Goal: Contribute content: Add original content to the website for others to see

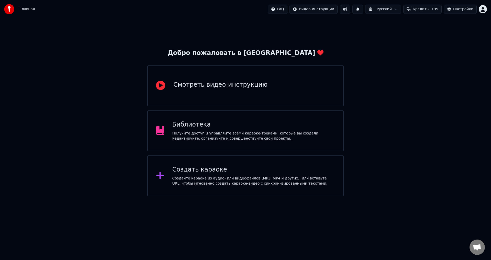
click at [299, 146] on div "Библиотека Получите доступ и управляйте всеми караоке-треками, которые вы созда…" at bounding box center [245, 130] width 196 height 41
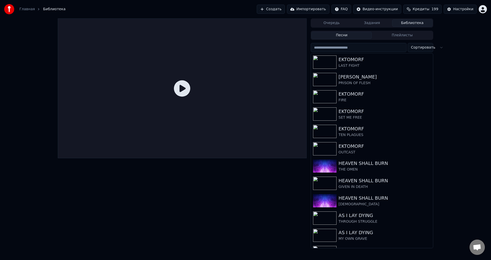
click at [279, 9] on button "Создать" at bounding box center [271, 9] width 28 height 9
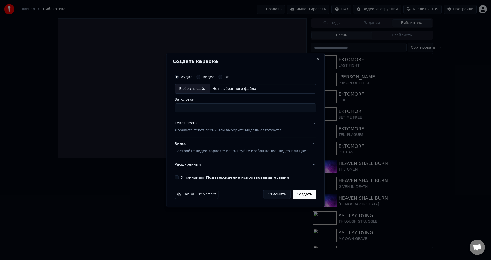
click at [203, 90] on div "Выбрать файл" at bounding box center [192, 88] width 35 height 9
click at [192, 107] on input "*********" at bounding box center [245, 107] width 141 height 9
type input "*****"
click at [197, 128] on p "Добавьте текст песни или выберите модель автотекста" at bounding box center [228, 130] width 107 height 5
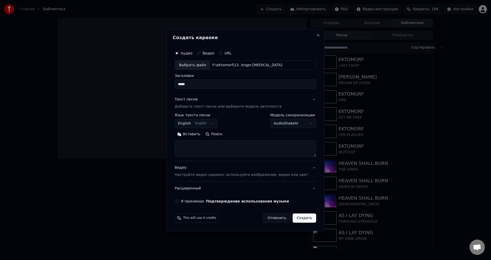
drag, startPoint x: 276, startPoint y: 49, endPoint x: 274, endPoint y: 60, distance: 11.6
click at [276, 49] on div "Аудио Видео URL" at bounding box center [245, 53] width 141 height 10
click at [216, 145] on textarea at bounding box center [245, 149] width 141 height 16
paste textarea "**********"
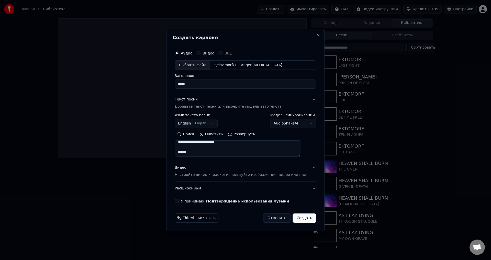
type textarea "**********"
click at [203, 178] on button "Видео Настройте видео караоке: используйте изображение, видео или цвет" at bounding box center [245, 171] width 141 height 20
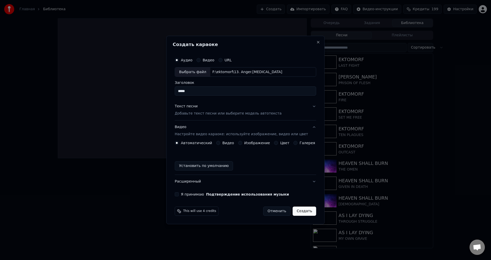
click at [242, 140] on button "Видео Настройте видео караоке: используйте изображение, видео или цвет" at bounding box center [245, 131] width 141 height 20
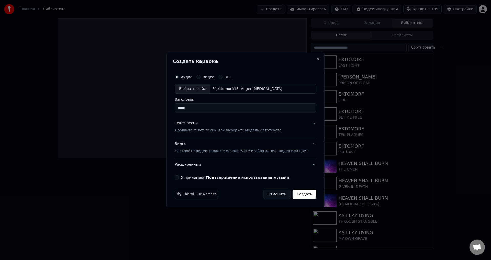
click at [241, 151] on p "Настройте видео караоке: используйте изображение, видео или цвет" at bounding box center [241, 150] width 133 height 5
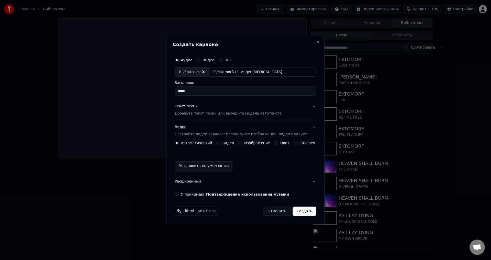
click at [240, 143] on button "Изображение" at bounding box center [240, 143] width 4 height 4
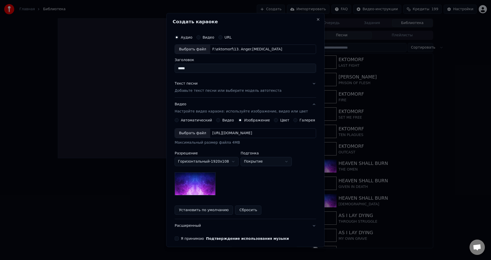
click at [199, 133] on div "Выбрать файл" at bounding box center [192, 133] width 35 height 9
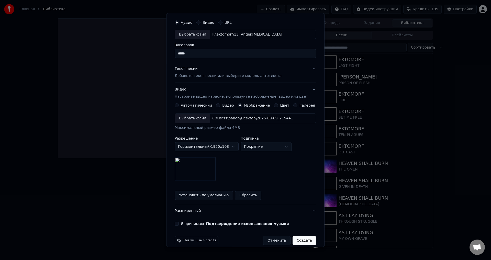
scroll to position [21, 0]
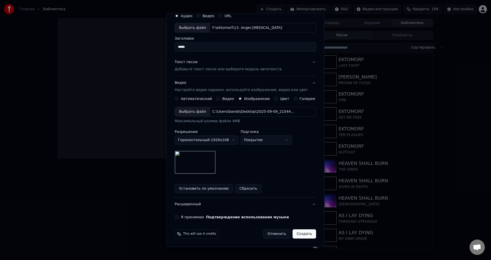
drag, startPoint x: 180, startPoint y: 216, endPoint x: 212, endPoint y: 210, distance: 31.7
click at [179, 216] on button "Я принимаю Подтверждение использования музыки" at bounding box center [177, 217] width 4 height 4
click at [302, 234] on button "Создать" at bounding box center [304, 233] width 24 height 9
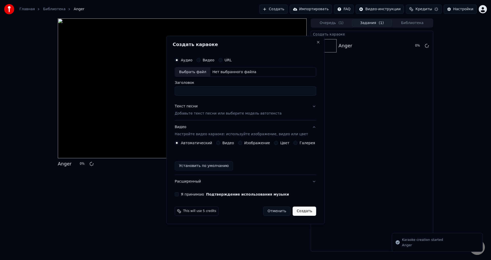
scroll to position [0, 0]
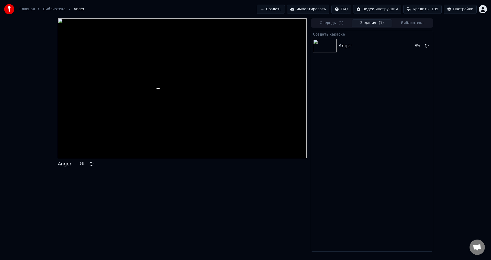
drag, startPoint x: 238, startPoint y: 195, endPoint x: 235, endPoint y: 193, distance: 3.6
click at [238, 195] on div "Anger 6 %" at bounding box center [182, 134] width 249 height 233
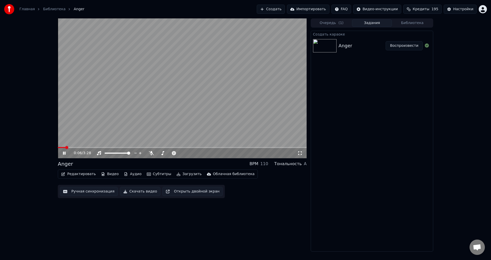
click at [83, 174] on button "Редактировать" at bounding box center [78, 173] width 39 height 7
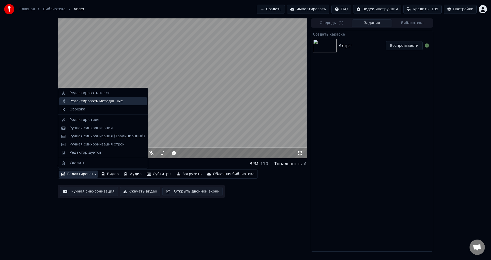
click at [106, 102] on div "Редактировать метаданные" at bounding box center [96, 101] width 53 height 5
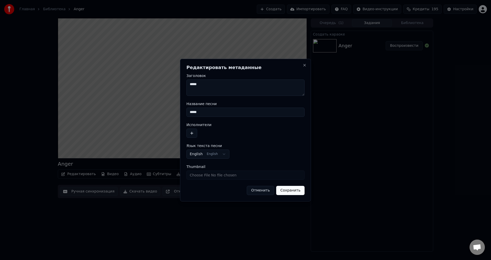
drag, startPoint x: 210, startPoint y: 111, endPoint x: 178, endPoint y: 114, distance: 32.2
click at [178, 114] on body "**********" at bounding box center [245, 130] width 491 height 260
type input "*"
type input "********"
drag, startPoint x: 189, startPoint y: 133, endPoint x: 201, endPoint y: 133, distance: 11.8
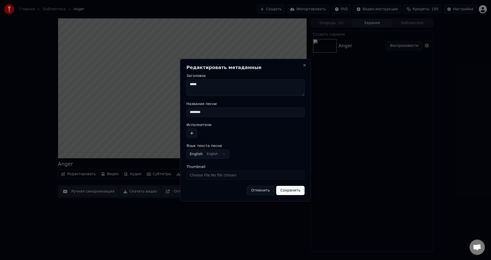
click at [189, 133] on button "button" at bounding box center [191, 133] width 11 height 9
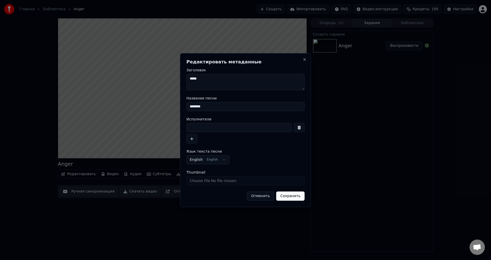
click at [216, 128] on input at bounding box center [238, 127] width 105 height 9
type input "*****"
click at [296, 198] on button "Сохранить" at bounding box center [290, 195] width 28 height 9
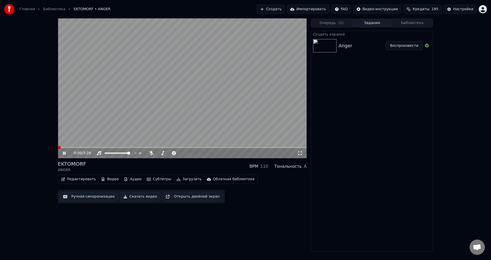
click at [58, 147] on span at bounding box center [58, 147] width 0 height 1
click at [191, 168] on div "EKTOMORF ANGER BPM 110 Тональность A" at bounding box center [182, 166] width 249 height 12
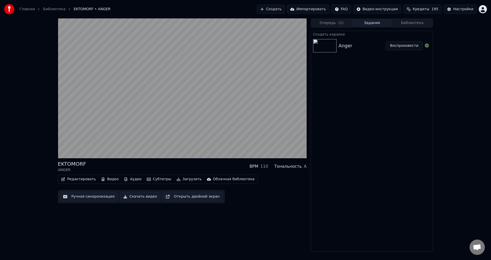
click at [49, 168] on div "EKTOMORF ANGER BPM 110 Тональность A Редактировать Видео Аудио Субтитры Загрузи…" at bounding box center [245, 134] width 491 height 233
click at [75, 178] on button "Редактировать" at bounding box center [78, 179] width 39 height 7
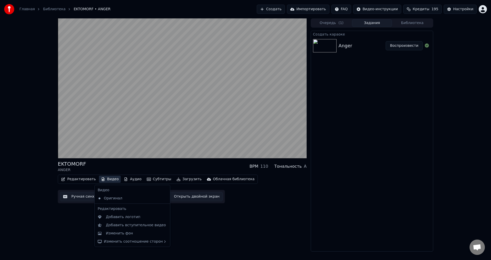
click at [64, 212] on div "EKTOMORF ANGER BPM 110 Тональность A Редактировать Видео Аудио Субтитры Загрузи…" at bounding box center [182, 134] width 249 height 233
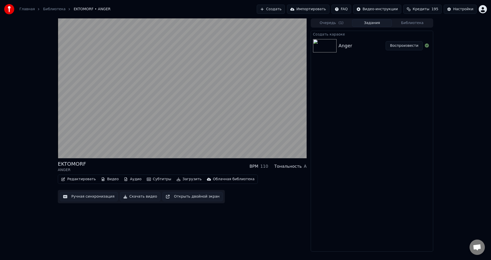
click at [85, 192] on button "Ручная синхронизация" at bounding box center [89, 196] width 58 height 9
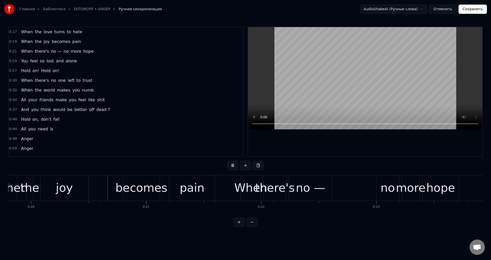
scroll to position [0, 2277]
click at [347, 85] on video at bounding box center [365, 78] width 234 height 102
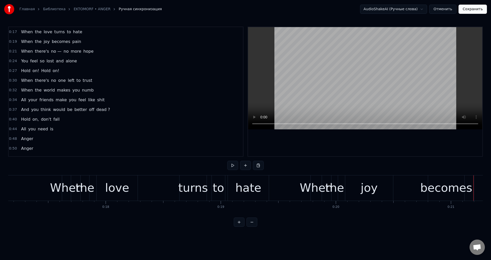
scroll to position [0, 1946]
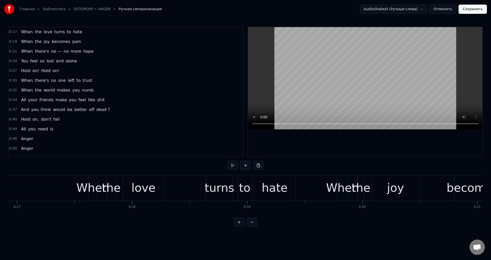
click at [110, 187] on div "the" at bounding box center [111, 187] width 19 height 17
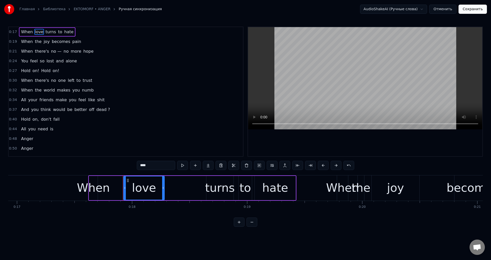
click at [98, 185] on div "When" at bounding box center [93, 187] width 33 height 17
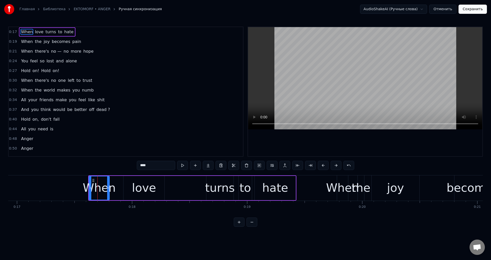
drag, startPoint x: 97, startPoint y: 186, endPoint x: 108, endPoint y: 187, distance: 11.8
click at [108, 187] on icon at bounding box center [108, 188] width 2 height 4
drag, startPoint x: 108, startPoint y: 188, endPoint x: 118, endPoint y: 187, distance: 10.2
click at [118, 187] on icon at bounding box center [118, 188] width 2 height 4
drag, startPoint x: 116, startPoint y: 188, endPoint x: 112, endPoint y: 190, distance: 3.9
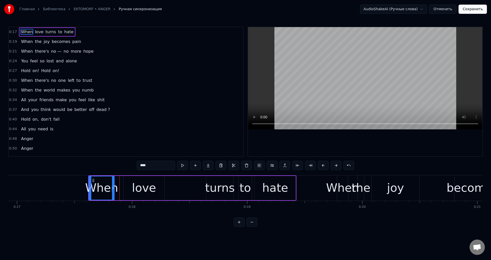
click at [112, 190] on icon at bounding box center [113, 188] width 2 height 4
drag, startPoint x: 130, startPoint y: 189, endPoint x: 127, endPoint y: 187, distance: 3.6
click at [130, 189] on div "love" at bounding box center [143, 188] width 41 height 24
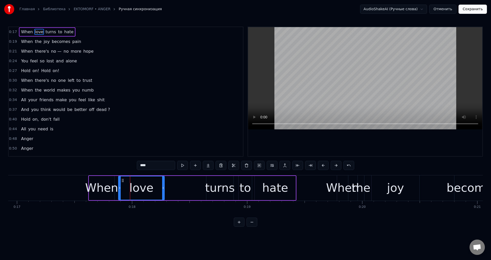
drag, startPoint x: 124, startPoint y: 186, endPoint x: 119, endPoint y: 188, distance: 5.4
click at [119, 188] on icon at bounding box center [120, 188] width 2 height 4
click at [107, 189] on div "When" at bounding box center [101, 187] width 33 height 17
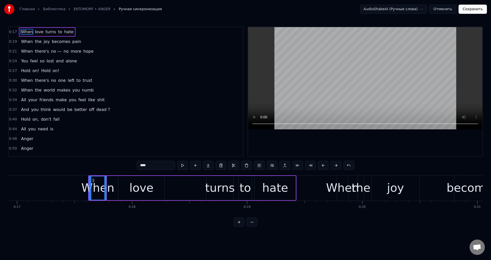
drag, startPoint x: 112, startPoint y: 187, endPoint x: 105, endPoint y: 190, distance: 8.1
click at [105, 190] on icon at bounding box center [105, 188] width 2 height 4
click at [124, 186] on div "love" at bounding box center [141, 188] width 46 height 24
type input "****"
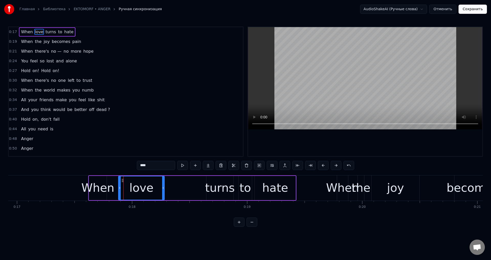
click at [118, 188] on div "love" at bounding box center [141, 188] width 47 height 24
drag, startPoint x: 119, startPoint y: 188, endPoint x: 112, endPoint y: 190, distance: 6.6
click at [112, 190] on div at bounding box center [113, 187] width 2 height 23
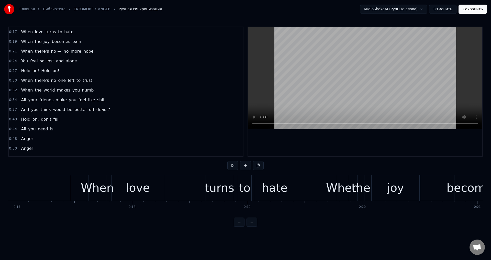
click at [364, 187] on div "the" at bounding box center [360, 187] width 19 height 17
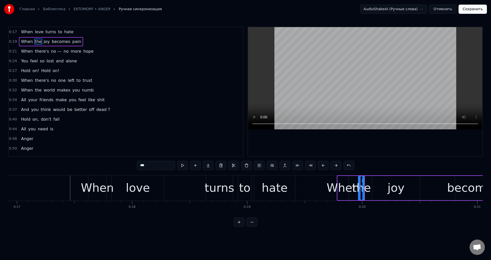
click at [362, 184] on div "the" at bounding box center [361, 187] width 19 height 17
click at [344, 184] on div "When" at bounding box center [342, 187] width 33 height 17
drag, startPoint x: 348, startPoint y: 187, endPoint x: 353, endPoint y: 188, distance: 5.8
click at [352, 188] on icon at bounding box center [351, 188] width 2 height 4
click at [374, 187] on div "joy" at bounding box center [396, 188] width 48 height 24
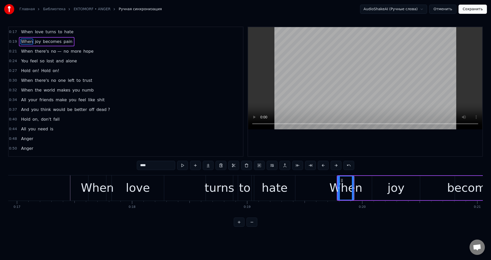
type input "***"
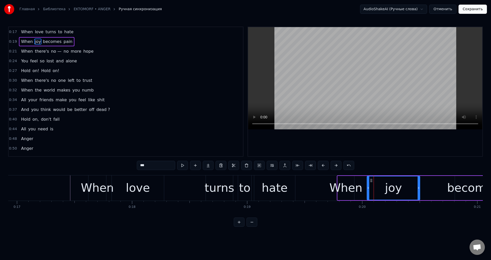
drag, startPoint x: 373, startPoint y: 187, endPoint x: 367, endPoint y: 189, distance: 6.1
click at [367, 189] on icon at bounding box center [368, 188] width 2 height 4
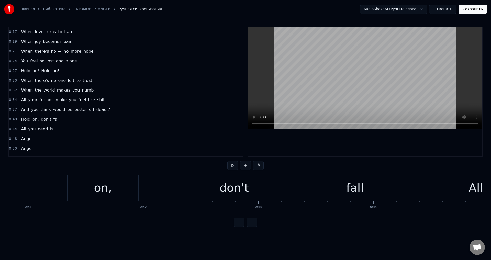
scroll to position [0, 4682]
click at [109, 193] on div "on," at bounding box center [116, 187] width 18 height 17
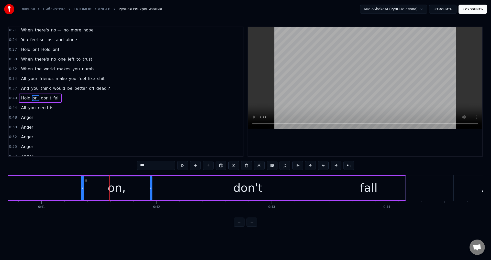
scroll to position [28, 0]
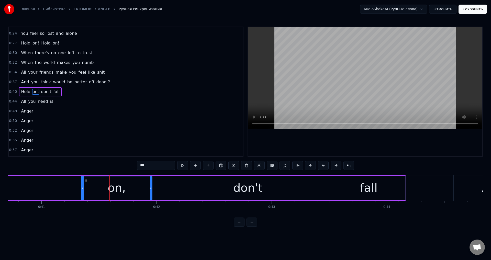
click at [153, 164] on input "***" at bounding box center [156, 165] width 38 height 9
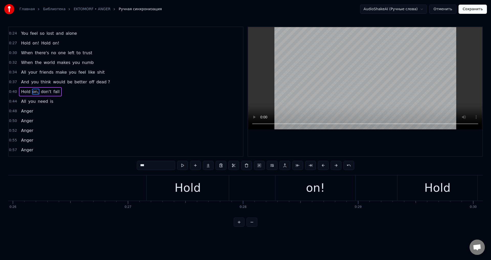
scroll to position [0, 2972]
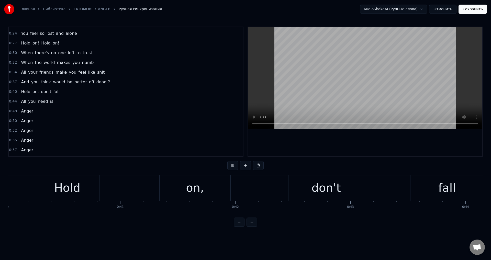
scroll to position [0, 4706]
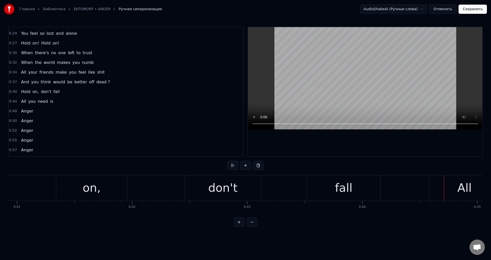
click at [104, 192] on div "on," at bounding box center [91, 187] width 71 height 25
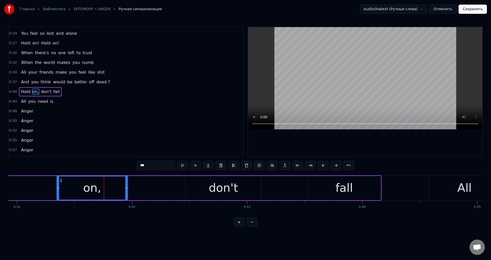
click at [162, 167] on input "***" at bounding box center [156, 165] width 38 height 9
drag, startPoint x: 329, startPoint y: 188, endPoint x: 306, endPoint y: 188, distance: 22.7
click at [329, 188] on div "fall" at bounding box center [343, 188] width 73 height 24
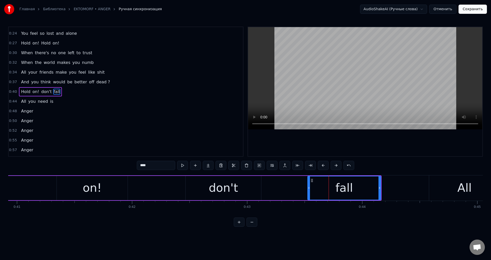
click at [153, 165] on input "****" at bounding box center [156, 165] width 38 height 9
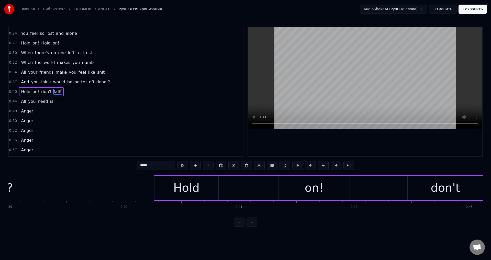
scroll to position [0, 4458]
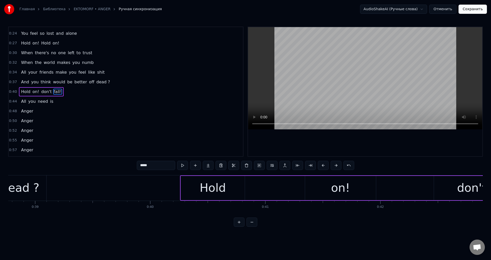
type input "*****"
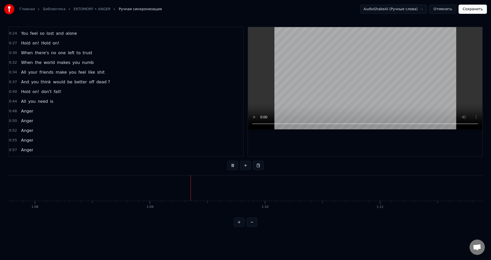
scroll to position [0, 7882]
click at [374, 235] on html "Главная Библиотека EKTOMORF • ANGER Ручная синхронизация AudioShakeAI (Ручные с…" at bounding box center [245, 117] width 491 height 235
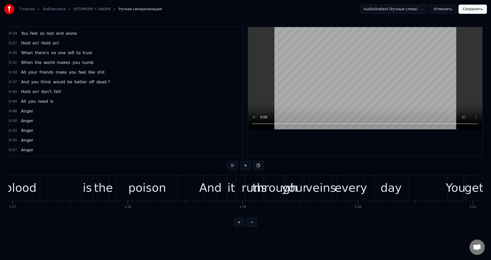
scroll to position [0, 8719]
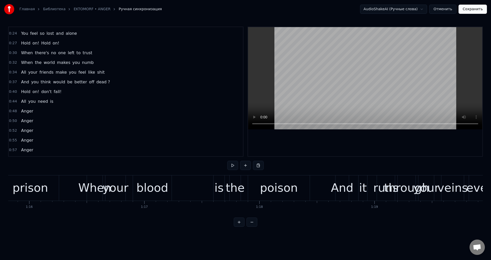
click at [190, 189] on div "When your blood is the poison" at bounding box center [199, 187] width 224 height 25
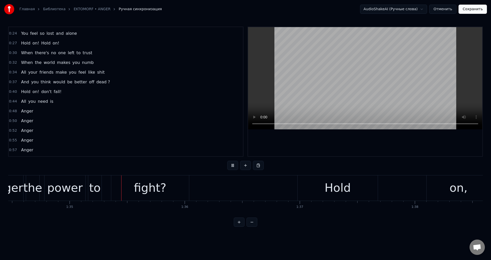
scroll to position [0, 10881]
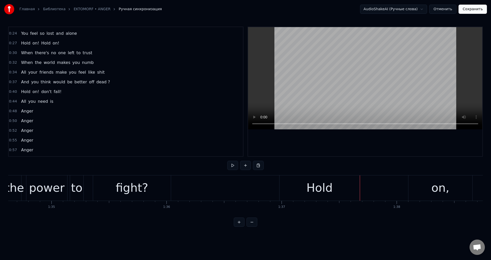
click at [435, 188] on div "on," at bounding box center [440, 187] width 18 height 17
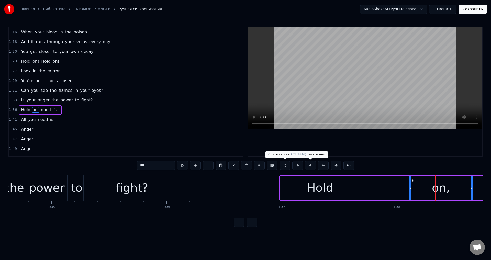
scroll to position [212, 0]
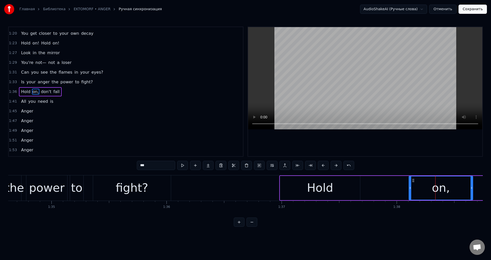
click at [162, 164] on input "***" at bounding box center [156, 165] width 38 height 9
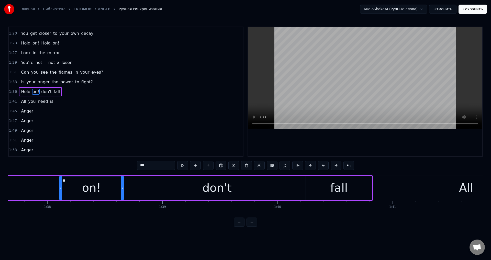
scroll to position [0, 11257]
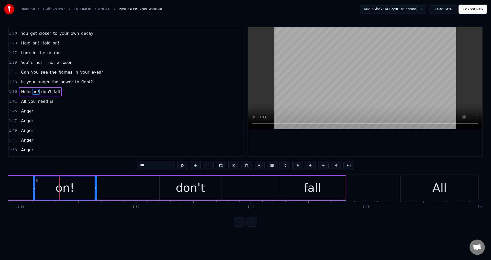
click at [286, 188] on div "fall" at bounding box center [312, 188] width 66 height 24
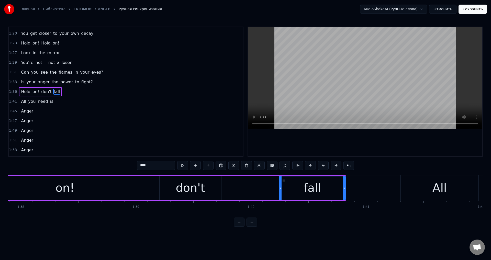
click at [167, 164] on input "****" at bounding box center [156, 165] width 38 height 9
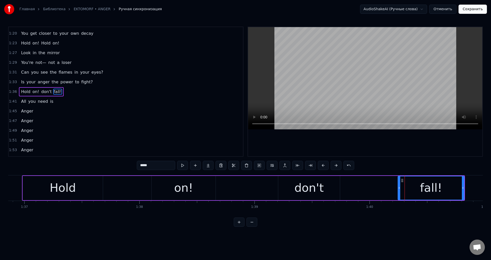
scroll to position [0, 11073]
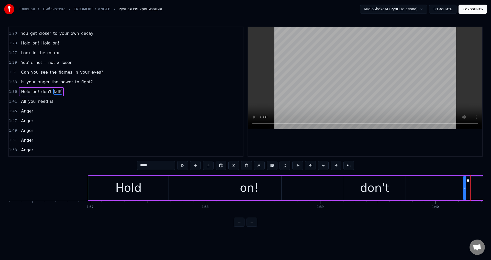
type input "*****"
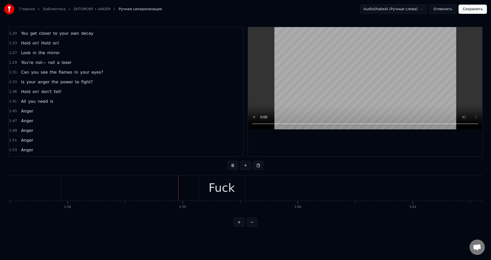
scroll to position [0, 20499]
click at [382, 235] on html "Главная Библиотека EKTOMORF • ANGER Ручная синхронизация AudioShakeAI (Ручные с…" at bounding box center [245, 117] width 491 height 235
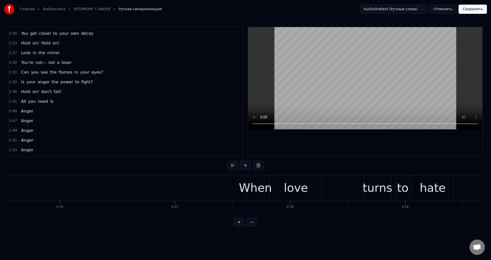
scroll to position [0, 1867]
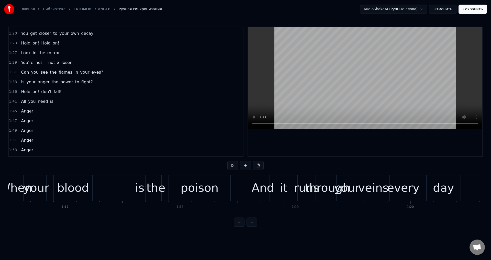
scroll to position [0, 8785]
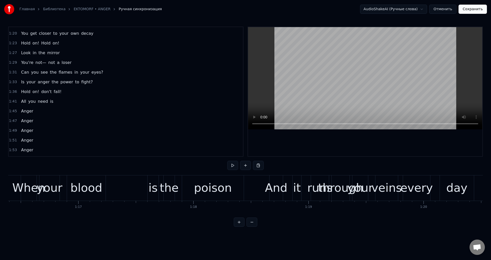
click at [272, 185] on div "And" at bounding box center [276, 187] width 22 height 17
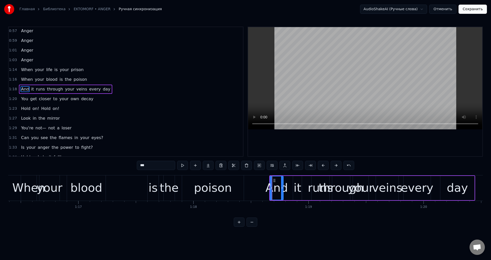
scroll to position [144, 0]
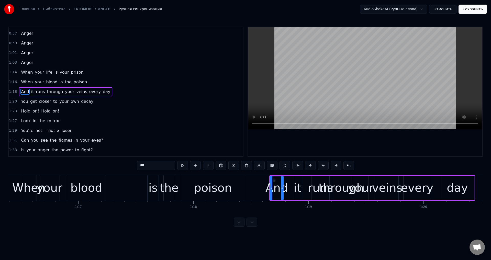
click at [296, 187] on div "it" at bounding box center [297, 187] width 8 height 17
click at [317, 185] on div "runs" at bounding box center [320, 187] width 25 height 17
click at [342, 185] on div "through" at bounding box center [340, 187] width 45 height 17
click at [363, 183] on div "your" at bounding box center [361, 187] width 26 height 17
click at [385, 183] on div "veins" at bounding box center [387, 187] width 30 height 17
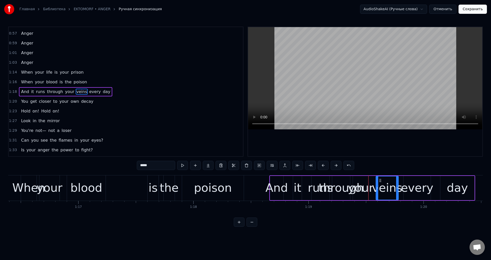
click at [385, 183] on div "veins" at bounding box center [387, 187] width 30 height 17
click at [416, 184] on div "every" at bounding box center [416, 187] width 32 height 17
type input "*****"
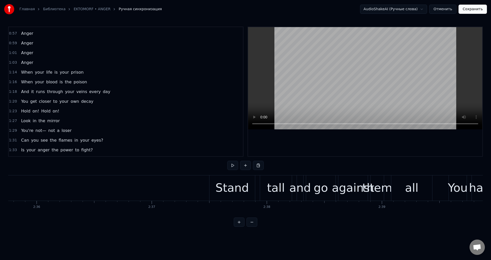
scroll to position [0, 17845]
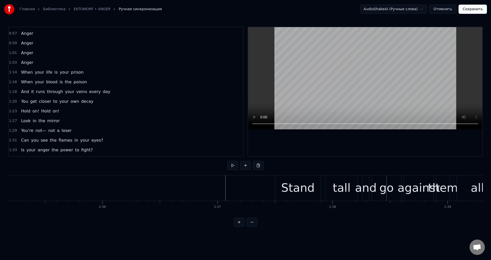
click at [290, 182] on div "Stand" at bounding box center [297, 187] width 33 height 17
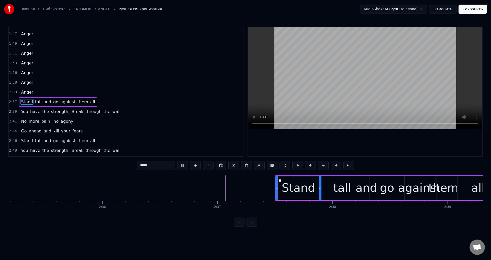
scroll to position [309, 0]
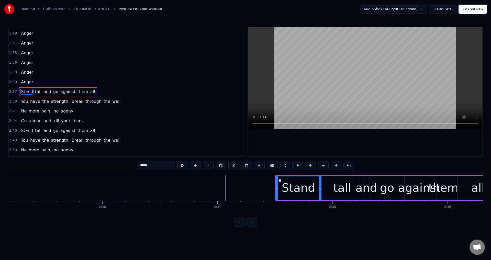
click at [344, 184] on div "tall" at bounding box center [342, 187] width 18 height 17
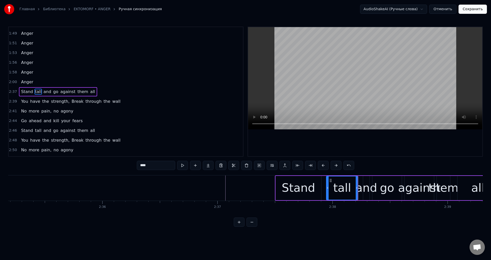
click at [284, 185] on div "Stand" at bounding box center [298, 187] width 33 height 17
type input "*****"
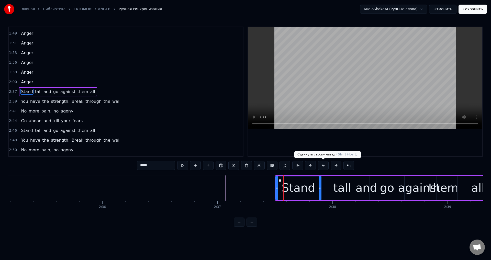
click at [322, 166] on button at bounding box center [323, 165] width 11 height 9
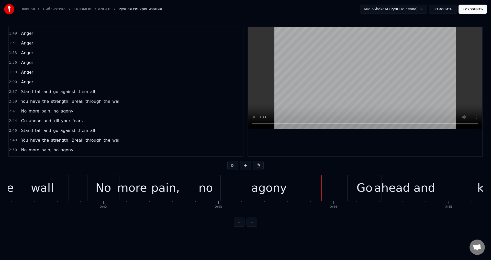
scroll to position [0, 18532]
click at [98, 184] on div "No" at bounding box center [106, 187] width 32 height 25
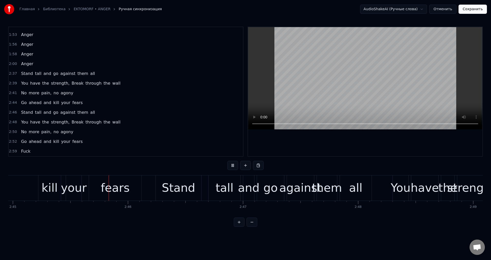
scroll to position [0, 18971]
click at [170, 184] on div "Stand" at bounding box center [177, 187] width 33 height 17
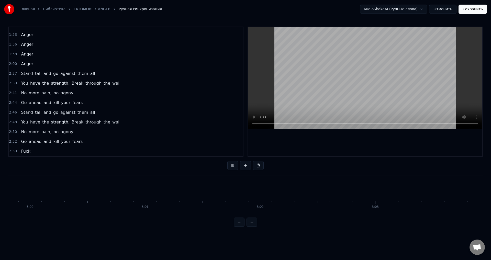
scroll to position [0, 20696]
click at [390, 233] on html "Главная Библиотека EKTOMORF • ANGER Ручная синхронизация AudioShakeAI (Ручные с…" at bounding box center [245, 117] width 491 height 235
click at [396, 232] on html "Главная Библиотека EKTOMORF • ANGER Ручная синхронизация AudioShakeAI (Ручные с…" at bounding box center [245, 117] width 491 height 235
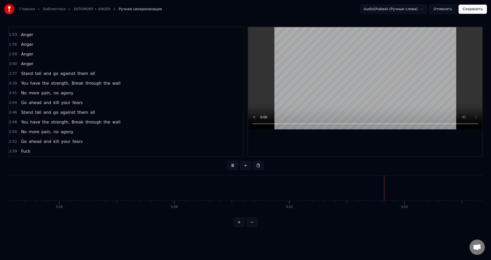
click at [467, 9] on button "Сохранить" at bounding box center [472, 9] width 28 height 9
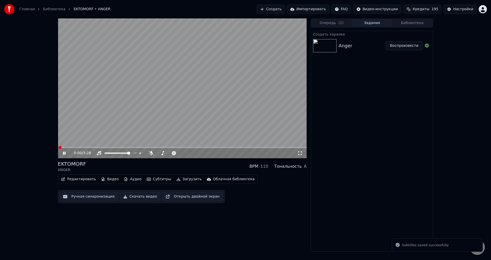
click at [37, 146] on div "0:00 / 3:28 EKTOMORF ANGER BPM 110 Тональность A Редактировать Видео Аудио Субт…" at bounding box center [245, 134] width 491 height 233
click at [176, 162] on div "EKTOMORF ANGER BPM 110 Тональность A" at bounding box center [182, 166] width 249 height 12
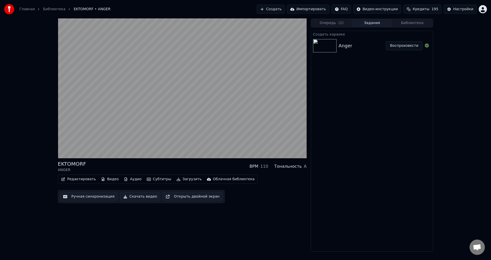
click at [181, 164] on div "EKTOMORF ANGER BPM 110 Тональность A" at bounding box center [182, 166] width 249 height 12
click at [180, 164] on div "EKTOMORF ANGER BPM 110 Тональность A" at bounding box center [182, 166] width 249 height 12
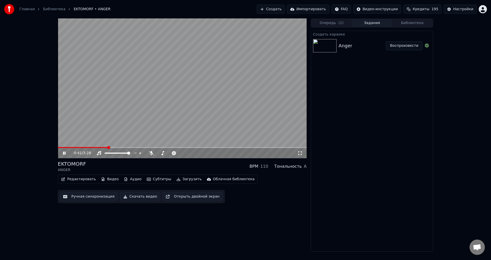
click at [186, 112] on video at bounding box center [182, 88] width 249 height 140
click at [84, 201] on button "Ручная синхронизация" at bounding box center [89, 196] width 58 height 9
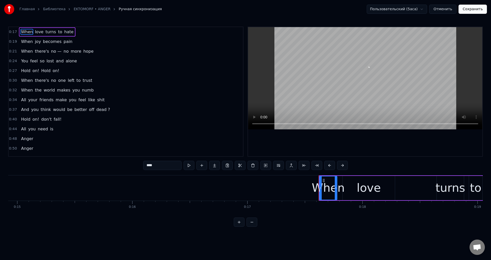
scroll to position [0, 2001]
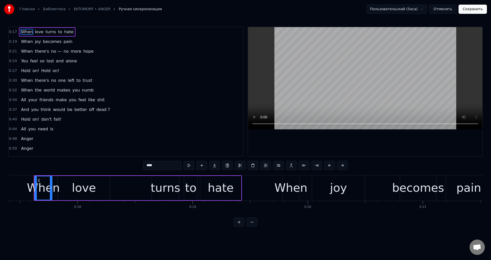
click at [90, 113] on div "And you think would be better off dead ?" at bounding box center [65, 109] width 93 height 9
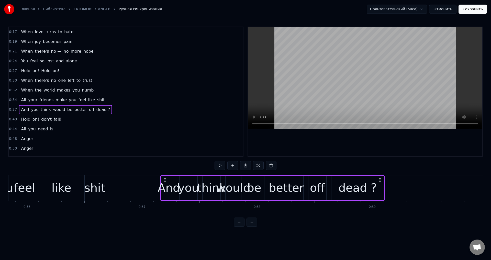
scroll to position [0, 4248]
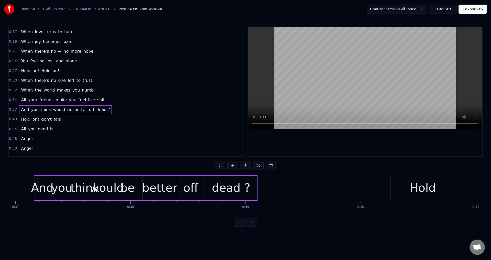
click at [226, 188] on div "dead ?" at bounding box center [231, 187] width 39 height 17
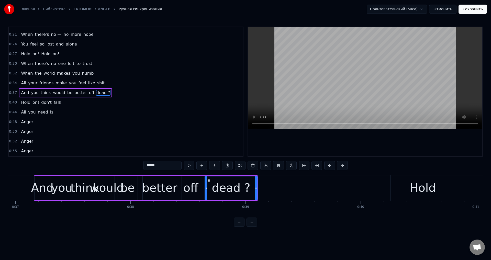
scroll to position [18, 0]
click at [155, 166] on input "******" at bounding box center [162, 165] width 38 height 9
type input "*****"
click at [478, 8] on button "Сохранить" at bounding box center [472, 9] width 28 height 9
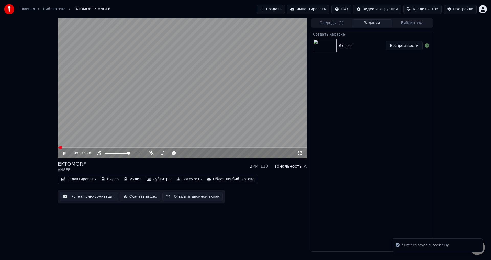
click at [116, 147] on span at bounding box center [182, 147] width 249 height 1
click at [177, 168] on div "EKTOMORF ANGER BPM 110 Тональность A" at bounding box center [182, 166] width 249 height 12
click at [100, 147] on span at bounding box center [88, 147] width 61 height 1
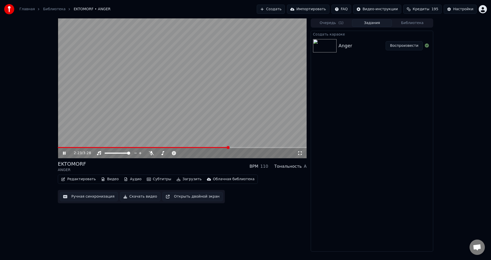
click at [202, 166] on div "EKTOMORF ANGER BPM 110 Тональность A" at bounding box center [182, 166] width 249 height 12
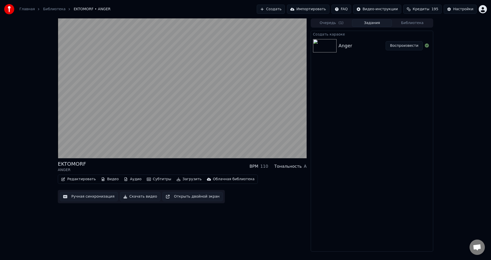
click at [176, 164] on div "EKTOMORF ANGER BPM 110 Тональность A" at bounding box center [182, 166] width 249 height 12
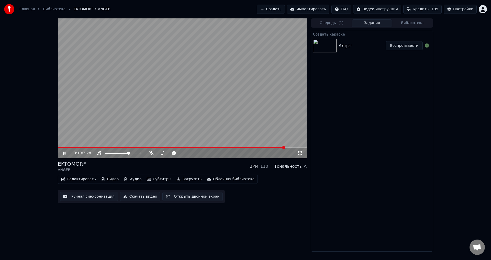
drag, startPoint x: 326, startPoint y: 97, endPoint x: 337, endPoint y: 96, distance: 11.5
click at [327, 97] on div "Создать караоке Anger Воспроизвести" at bounding box center [371, 141] width 122 height 221
click at [174, 180] on button "Загрузить" at bounding box center [188, 179] width 29 height 7
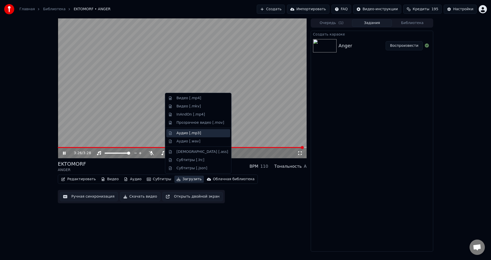
click at [189, 134] on div "Аудио [.mp3]" at bounding box center [188, 133] width 25 height 5
click at [181, 176] on button "Загрузить" at bounding box center [188, 179] width 29 height 7
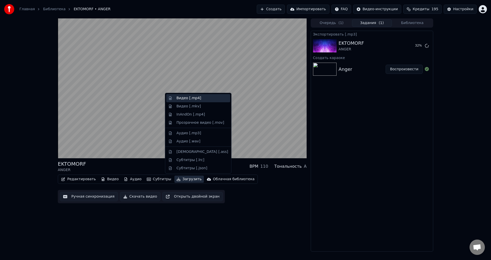
click at [187, 98] on div "Видео [.mp4]" at bounding box center [188, 98] width 25 height 5
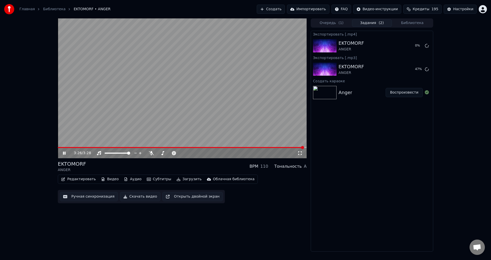
click at [387, 135] on div "Экспортировать [.mp4] EKTOMORF ANGER 0 % Экспортировать [.mp3] EKTOMORF ANGER 4…" at bounding box center [371, 141] width 122 height 221
click at [412, 23] on button "Библиотека" at bounding box center [412, 22] width 40 height 7
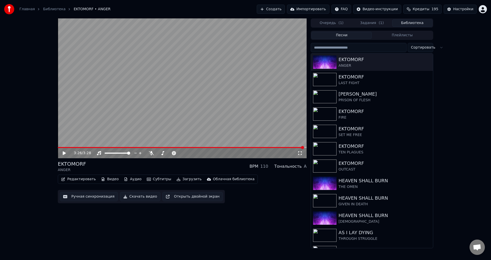
drag, startPoint x: 236, startPoint y: 201, endPoint x: 236, endPoint y: 195, distance: 6.1
click at [236, 201] on div "Редактировать Видео Аудио Субтитры Загрузить Облачная библиотека Ручная синхрон…" at bounding box center [182, 189] width 249 height 29
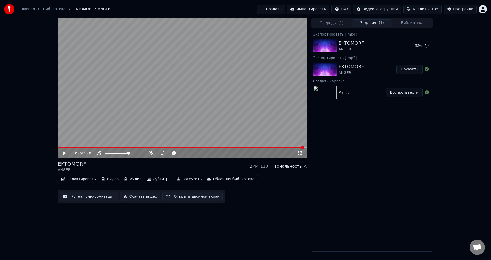
click at [370, 24] on button "Задания ( 1 )" at bounding box center [372, 22] width 40 height 7
click at [406, 71] on button "Показать" at bounding box center [409, 69] width 26 height 9
click at [253, 222] on div "3:26 / 3:28 EKTOMORF ANGER BPM 110 Тональность A Редактировать Видео Аудио Субт…" at bounding box center [182, 134] width 249 height 233
